Goal: Transaction & Acquisition: Download file/media

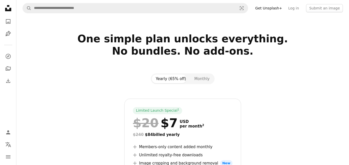
click at [9, 8] on icon "Unsplash logo Unsplash Home" at bounding box center [8, 8] width 10 height 10
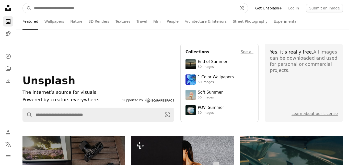
click at [37, 8] on input "Find visuals sitewide" at bounding box center [133, 8] width 204 height 10
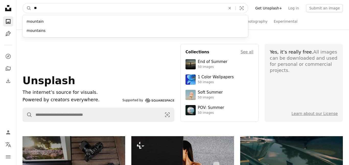
type input "*"
type input "*****"
click at [23, 3] on button "A magnifying glass" at bounding box center [27, 8] width 9 height 10
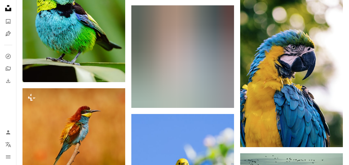
scroll to position [272, 0]
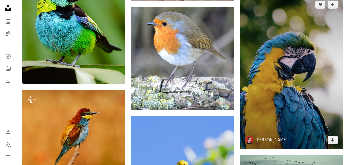
click at [313, 116] on img at bounding box center [291, 72] width 103 height 154
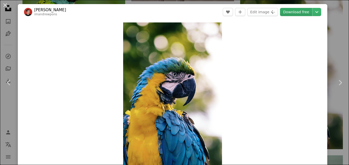
click at [295, 14] on link "Download free" at bounding box center [296, 12] width 32 height 8
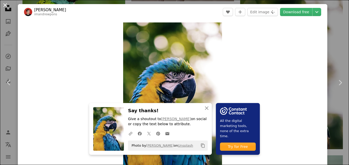
click at [4, 6] on button "An X shape" at bounding box center [5, 5] width 6 height 6
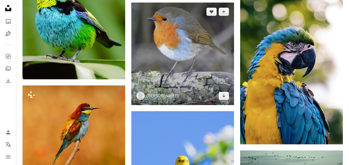
scroll to position [276, 0]
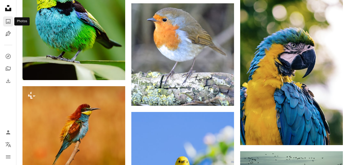
click at [8, 19] on icon "Photos" at bounding box center [8, 21] width 5 height 5
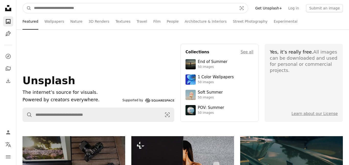
click at [77, 6] on input "Find visuals sitewide" at bounding box center [133, 8] width 204 height 10
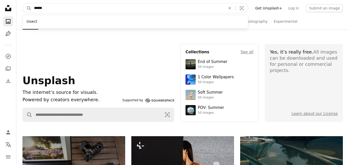
type input "******"
click at [23, 3] on button "A magnifying glass" at bounding box center [27, 8] width 9 height 10
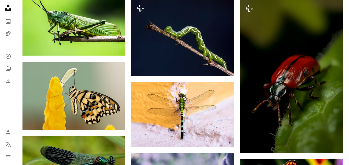
scroll to position [539, 0]
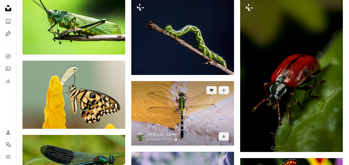
click at [155, 98] on img at bounding box center [182, 113] width 103 height 65
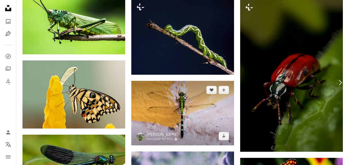
scroll to position [546, 0]
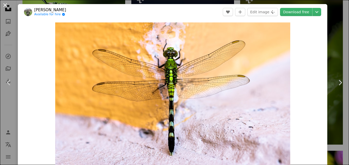
click at [5, 6] on button "An X shape" at bounding box center [5, 5] width 6 height 6
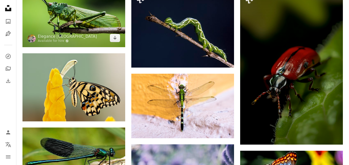
scroll to position [539, 0]
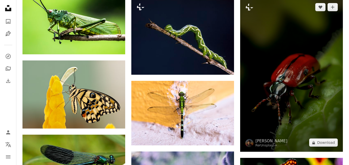
click at [311, 65] on img at bounding box center [291, 75] width 103 height 154
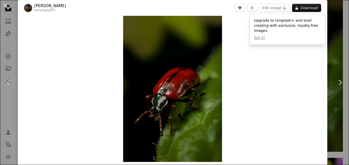
scroll to position [7, 0]
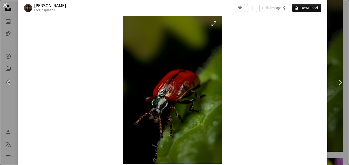
click at [205, 71] on img "Zoom in on this image" at bounding box center [172, 90] width 99 height 148
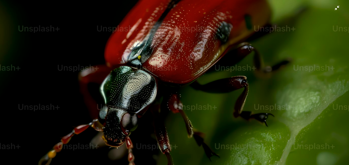
scroll to position [219, 0]
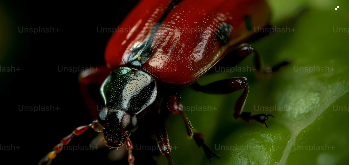
click at [339, 9] on img "Zoom out on this image" at bounding box center [175, 43] width 350 height 524
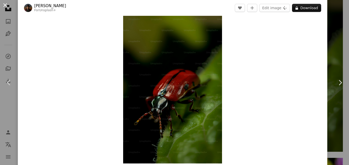
click at [4, 4] on button "An X shape" at bounding box center [5, 5] width 6 height 6
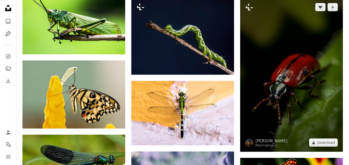
click at [271, 90] on img at bounding box center [291, 75] width 103 height 154
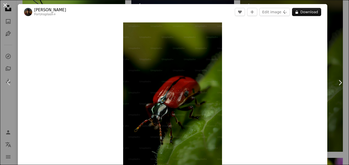
click at [8, 6] on button "An X shape" at bounding box center [5, 5] width 6 height 6
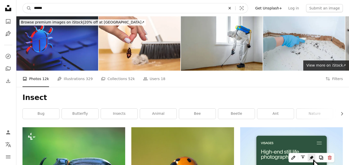
click at [235, 7] on icon "An X shape" at bounding box center [229, 8] width 11 height 4
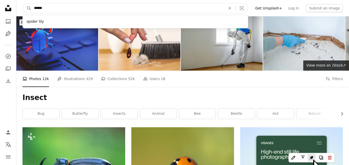
type input "******"
click at [23, 3] on button "A magnifying glass" at bounding box center [27, 8] width 9 height 10
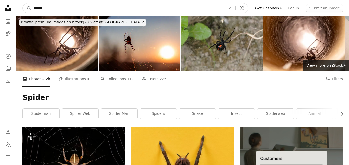
click at [231, 7] on icon "Find visuals sitewide" at bounding box center [229, 8] width 2 height 2
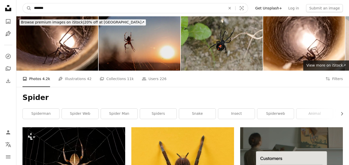
type input "*******"
click at [23, 3] on button "A magnifying glass" at bounding box center [27, 8] width 9 height 10
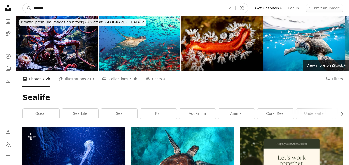
click at [234, 7] on icon "An X shape" at bounding box center [229, 8] width 11 height 4
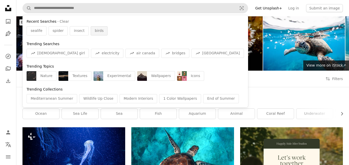
click at [96, 30] on span "birds" at bounding box center [99, 30] width 9 height 5
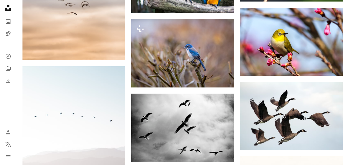
scroll to position [1048, 0]
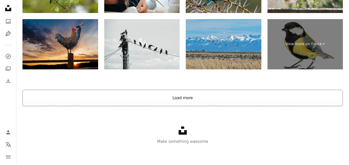
click at [182, 98] on button "Load more" at bounding box center [182, 98] width 320 height 16
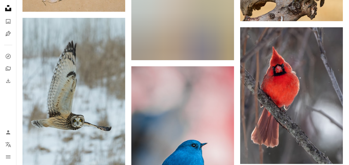
scroll to position [1695, 0]
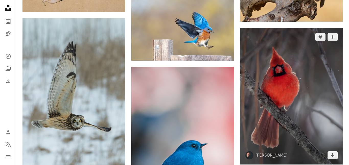
click at [315, 122] on img at bounding box center [291, 96] width 103 height 137
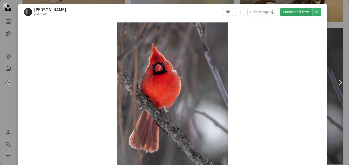
click at [294, 13] on link "Download free" at bounding box center [296, 12] width 32 height 8
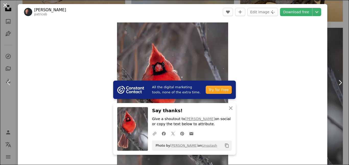
click at [5, 7] on button "An X shape" at bounding box center [5, 5] width 6 height 6
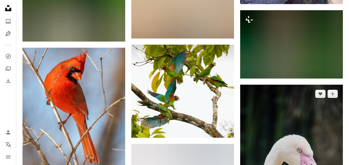
scroll to position [2888, 0]
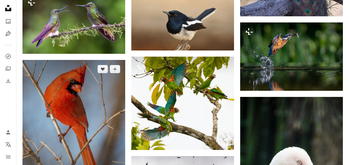
click at [63, 109] on img at bounding box center [73, 124] width 103 height 129
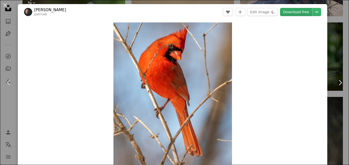
click at [300, 11] on link "Download free" at bounding box center [296, 12] width 32 height 8
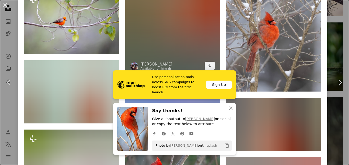
scroll to position [510, 0]
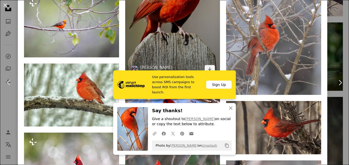
click at [169, 51] on img at bounding box center [172, 7] width 95 height 143
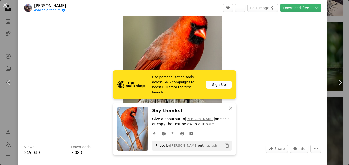
scroll to position [37, 0]
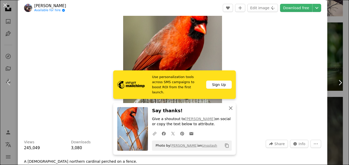
click at [232, 109] on icon "An X shape" at bounding box center [231, 108] width 6 height 6
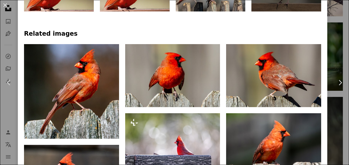
scroll to position [0, 0]
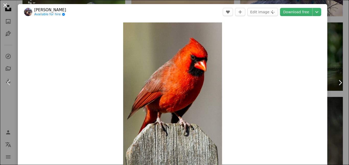
click at [4, 7] on button "An X shape" at bounding box center [5, 5] width 6 height 6
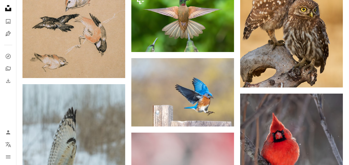
scroll to position [1712, 0]
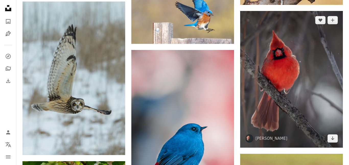
click at [279, 79] on img at bounding box center [291, 79] width 103 height 137
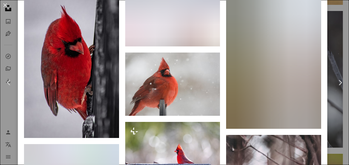
scroll to position [485, 0]
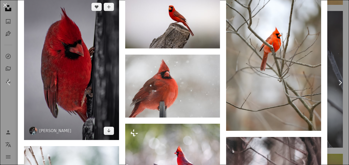
click at [26, 57] on img at bounding box center [71, 69] width 95 height 142
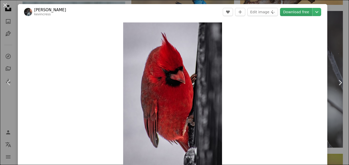
click at [292, 10] on link "Download free" at bounding box center [296, 12] width 32 height 8
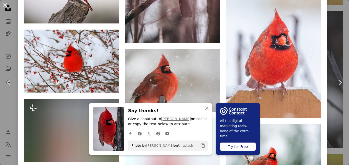
scroll to position [589, 0]
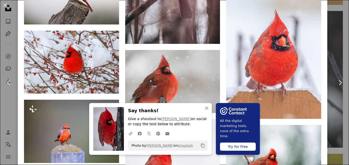
click at [112, 118] on img at bounding box center [108, 129] width 31 height 44
click at [204, 107] on icon "An X shape" at bounding box center [207, 108] width 6 height 6
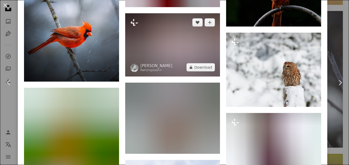
scroll to position [1393, 0]
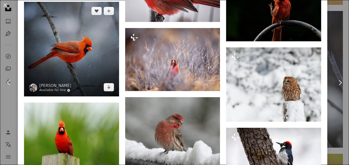
click at [57, 92] on link "Available for hire A checkmark inside of a circle" at bounding box center [55, 90] width 32 height 4
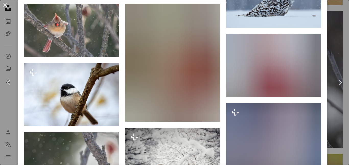
scroll to position [2486, 0]
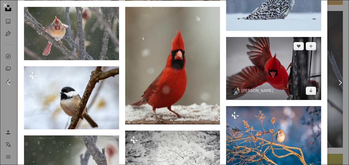
click at [252, 100] on img at bounding box center [273, 68] width 95 height 63
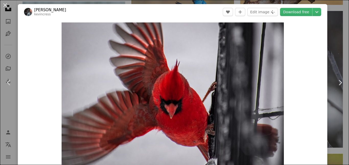
click at [252, 101] on img "Zoom in on this image" at bounding box center [173, 96] width 222 height 148
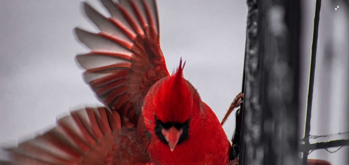
click at [339, 9] on img "Zoom out on this image" at bounding box center [175, 116] width 350 height 233
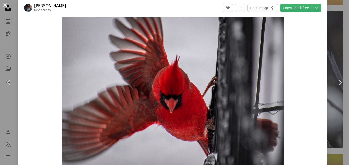
click at [4, 6] on button "An X shape" at bounding box center [5, 5] width 6 height 6
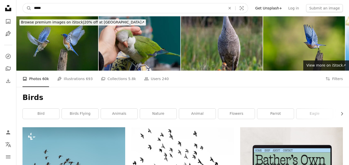
click at [106, 5] on input "*****" at bounding box center [127, 8] width 193 height 10
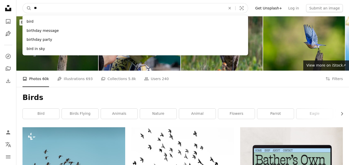
type input "*"
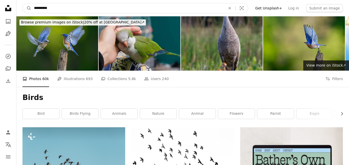
type input "**********"
click at [23, 3] on button "A magnifying glass" at bounding box center [27, 8] width 9 height 10
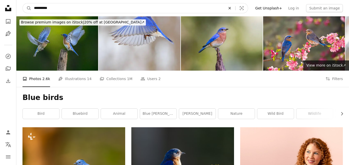
click at [235, 8] on icon "An X shape" at bounding box center [229, 8] width 11 height 4
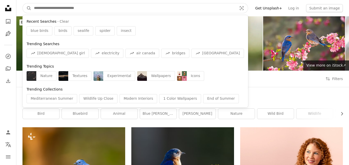
click at [224, 4] on input "Find visuals sitewide" at bounding box center [133, 8] width 204 height 10
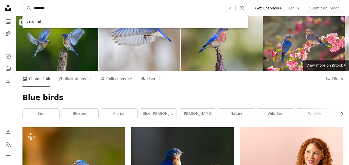
type input "********"
click at [23, 3] on button "A magnifying glass" at bounding box center [27, 8] width 9 height 10
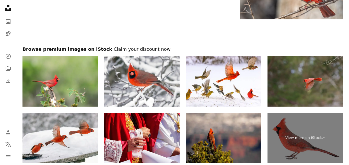
scroll to position [905, 0]
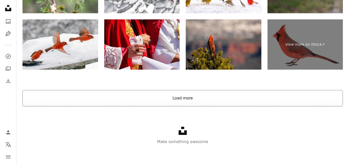
click at [185, 101] on button "Load more" at bounding box center [182, 98] width 320 height 16
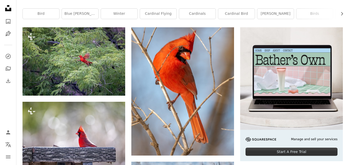
scroll to position [95, 0]
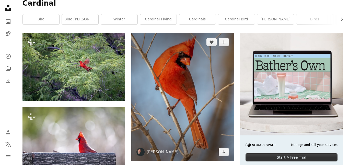
click at [217, 91] on img at bounding box center [182, 97] width 103 height 129
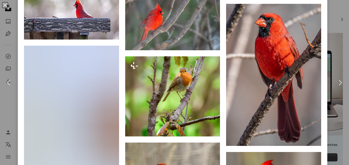
scroll to position [668, 0]
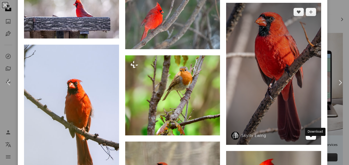
click at [313, 139] on icon "Arrow pointing down" at bounding box center [311, 136] width 4 height 6
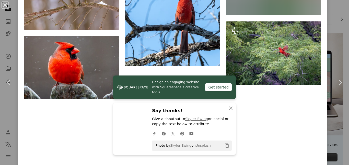
scroll to position [1333, 0]
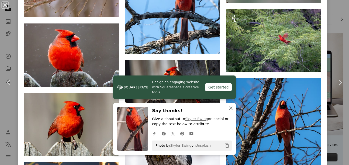
click at [230, 110] on icon "An X shape" at bounding box center [231, 108] width 6 height 6
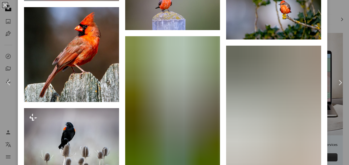
scroll to position [0, 0]
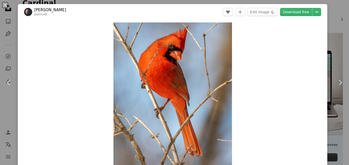
click at [8, 6] on button "An X shape" at bounding box center [5, 5] width 6 height 6
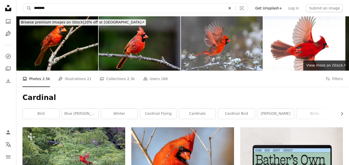
click at [235, 7] on icon "An X shape" at bounding box center [229, 8] width 11 height 4
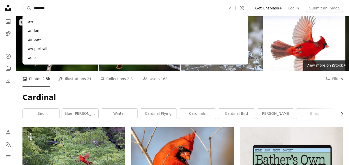
type input "*********"
click button "A magnifying glass" at bounding box center [27, 8] width 9 height 10
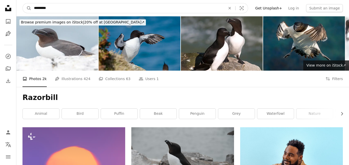
click at [159, 5] on input "*********" at bounding box center [127, 8] width 193 height 10
type input "**********"
click at [23, 3] on button "A magnifying glass" at bounding box center [27, 8] width 9 height 10
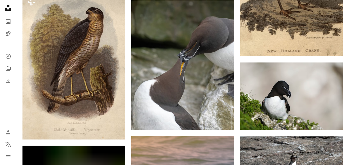
scroll to position [527, 0]
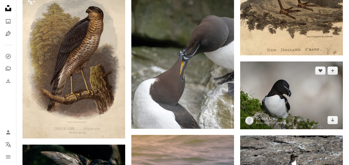
click at [292, 93] on img at bounding box center [291, 96] width 103 height 68
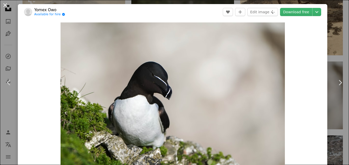
click at [4, 4] on button "An X shape" at bounding box center [5, 5] width 6 height 6
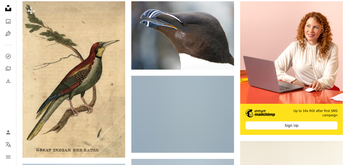
scroll to position [127, 0]
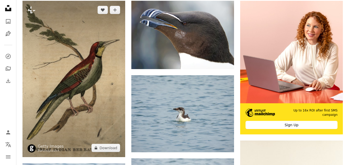
click at [80, 10] on img at bounding box center [73, 79] width 103 height 157
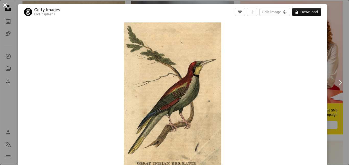
click at [7, 8] on button "An X shape" at bounding box center [5, 5] width 6 height 6
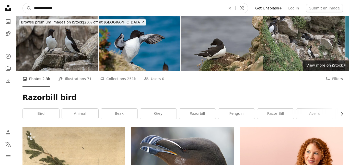
click at [93, 11] on input "**********" at bounding box center [127, 8] width 193 height 10
type input "*********"
click at [23, 3] on button "A magnifying glass" at bounding box center [27, 8] width 9 height 10
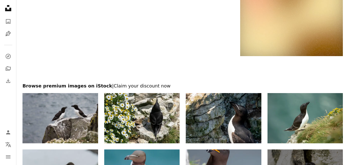
scroll to position [1003, 0]
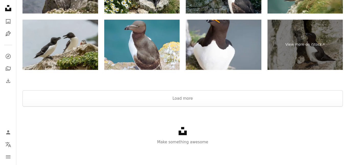
click at [188, 87] on div at bounding box center [182, 84] width 333 height 12
click at [185, 115] on div "Unsplash logo Make something awesome" at bounding box center [182, 136] width 333 height 59
click at [174, 97] on button "Load more" at bounding box center [182, 98] width 320 height 16
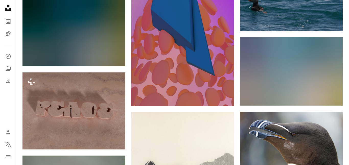
scroll to position [3, 0]
